Goal: Task Accomplishment & Management: Manage account settings

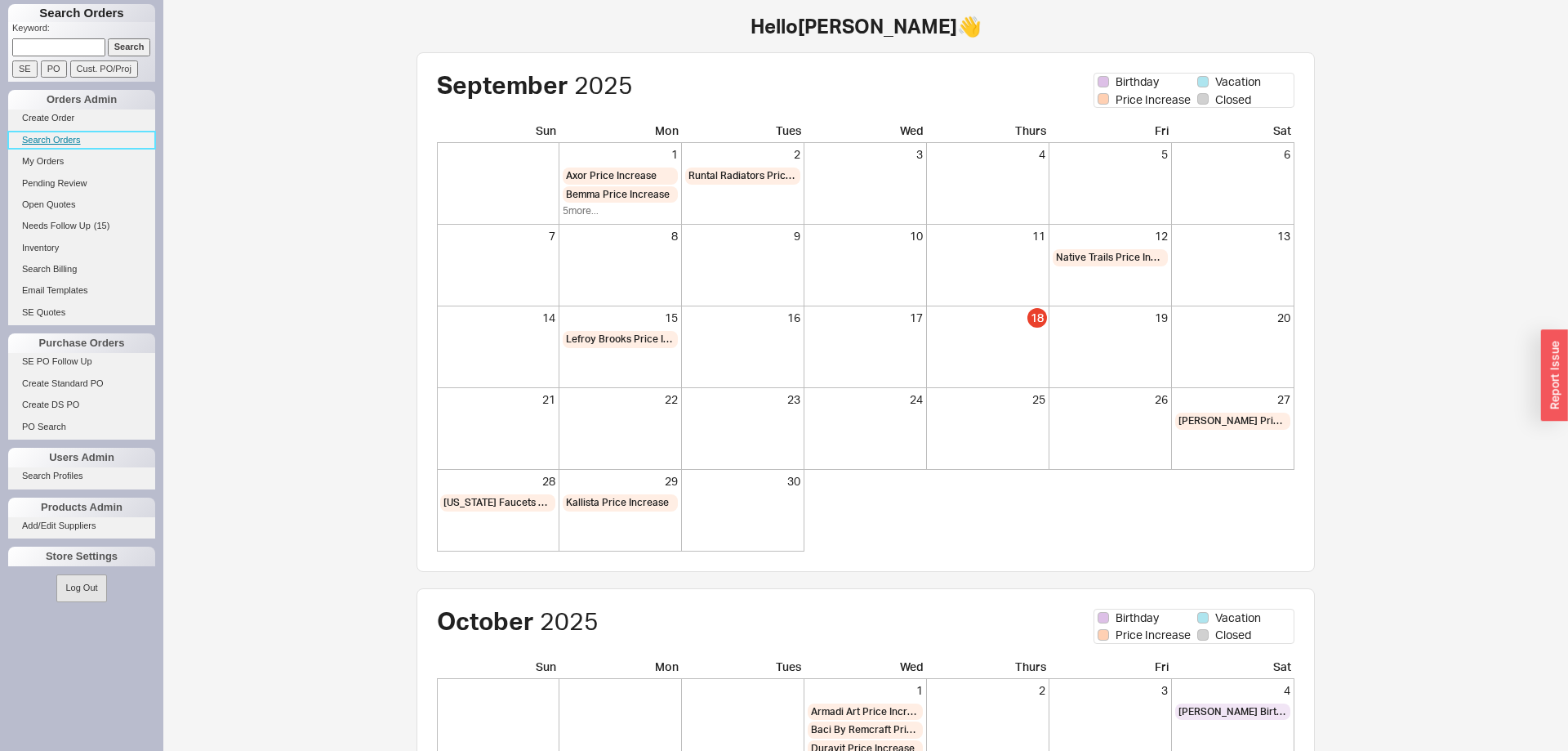
click at [51, 139] on link "Search Orders" at bounding box center [81, 140] width 147 height 17
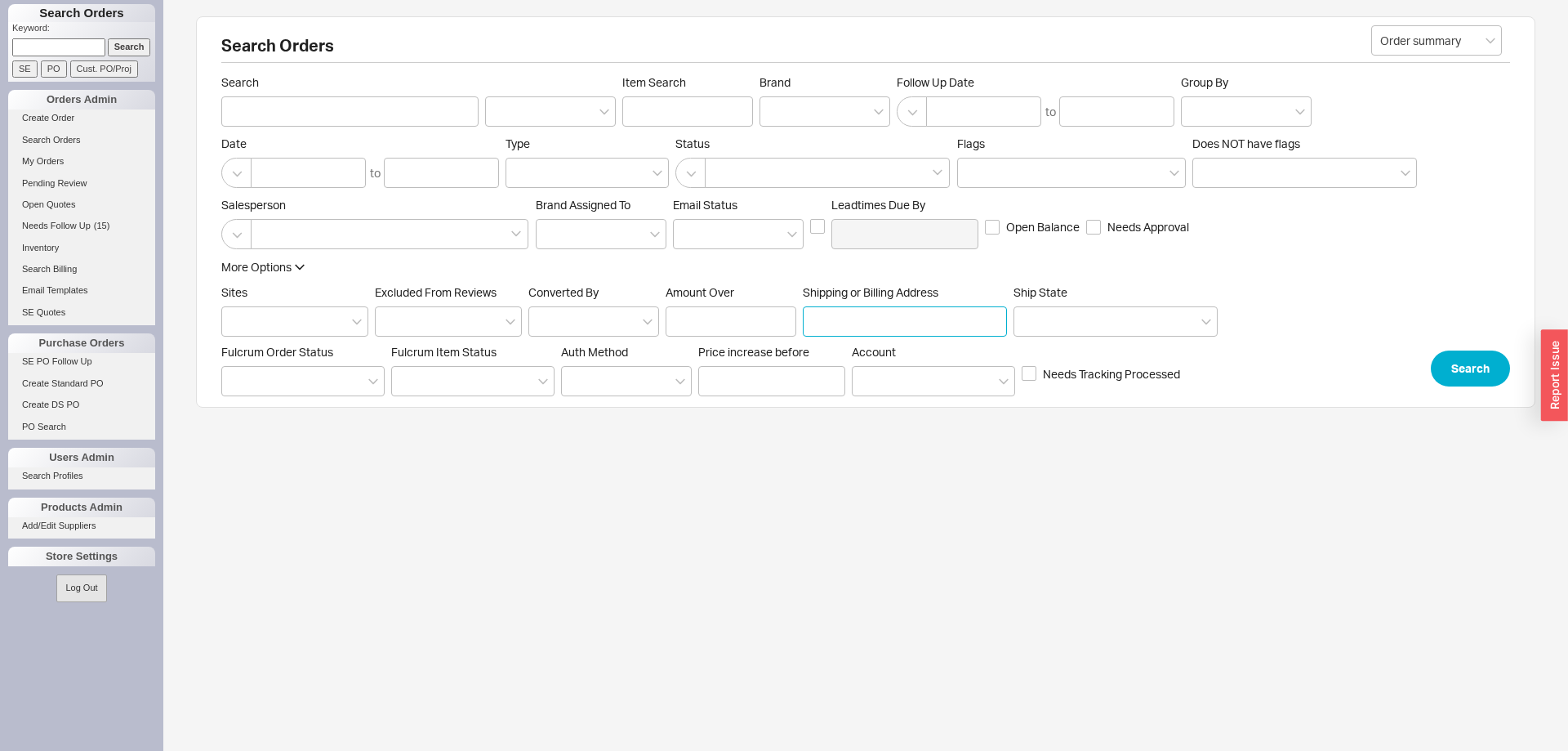
paste input "277 [PERSON_NAME]"
type input "277 [PERSON_NAME]"
click at [1481, 370] on button "Search" at bounding box center [1470, 368] width 79 height 36
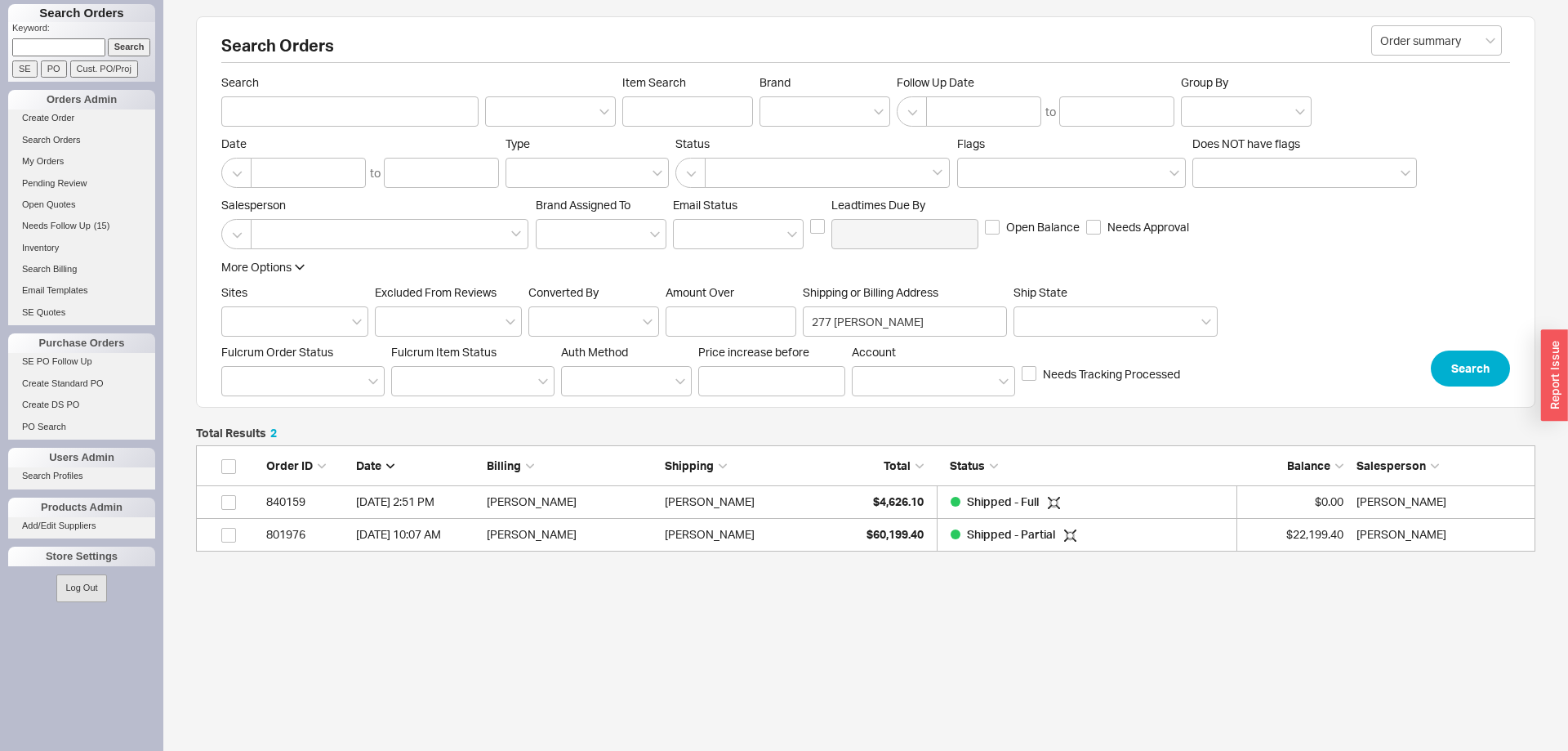
scroll to position [106, 1339]
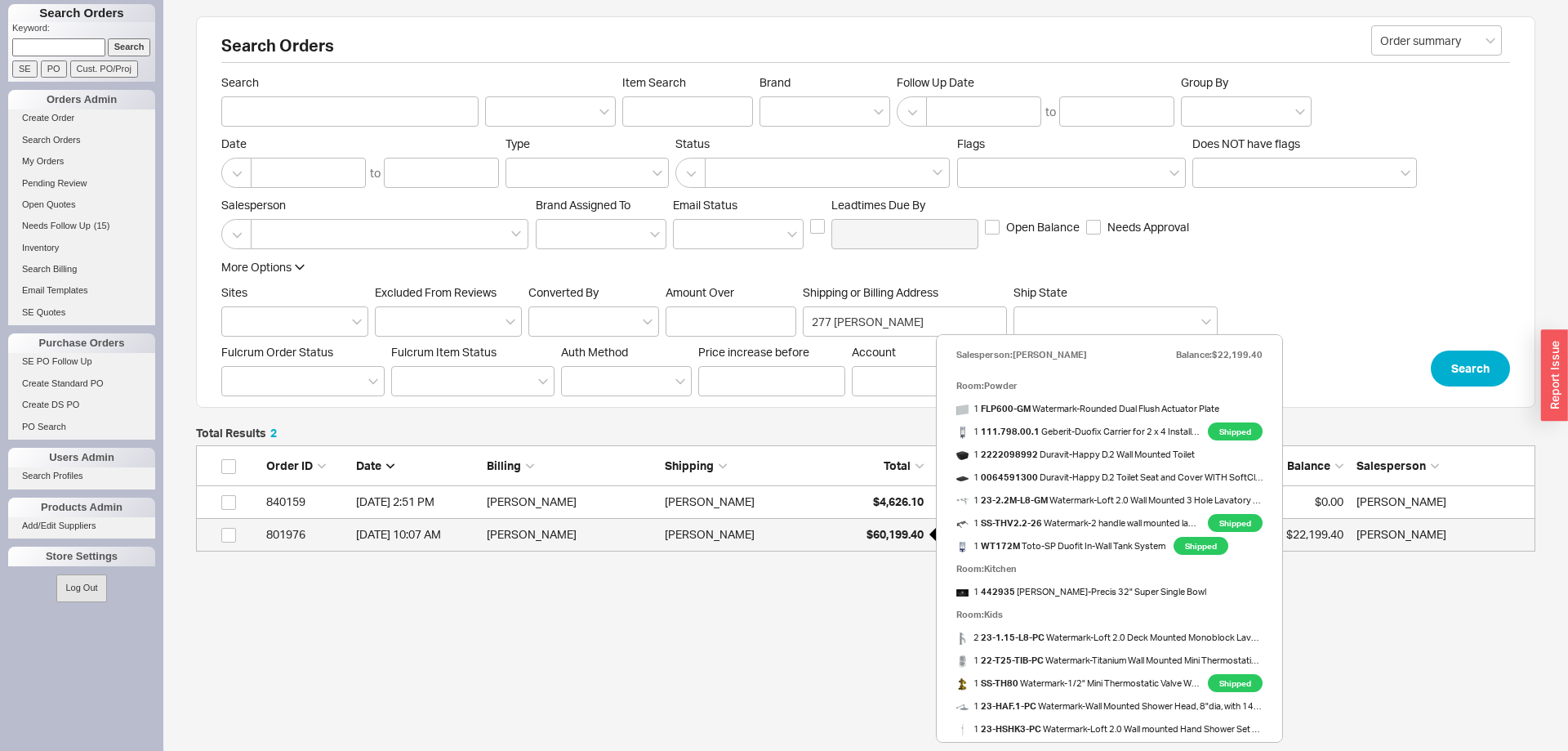
click at [883, 539] on span "$60,199.40" at bounding box center [894, 533] width 57 height 14
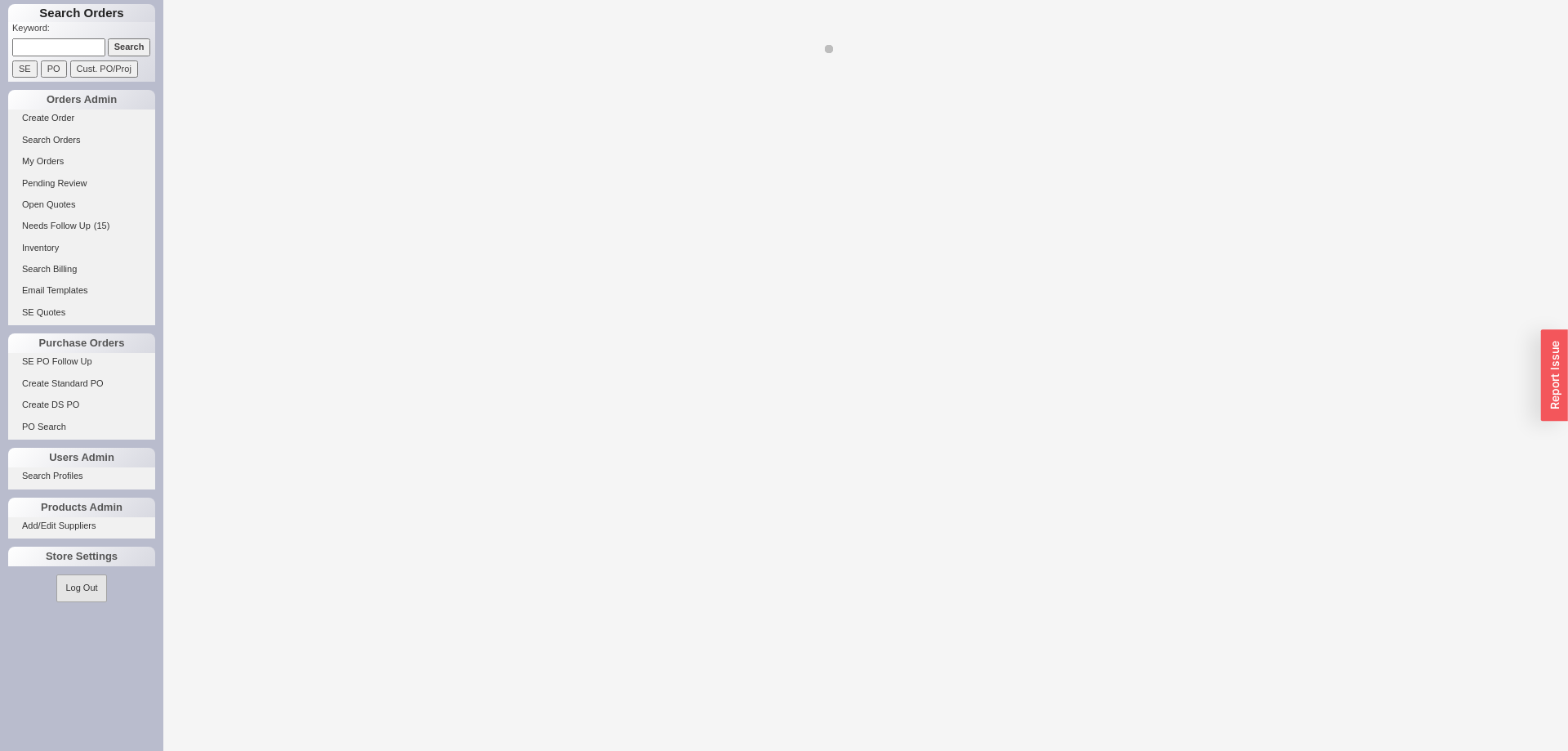
select select "LOW"
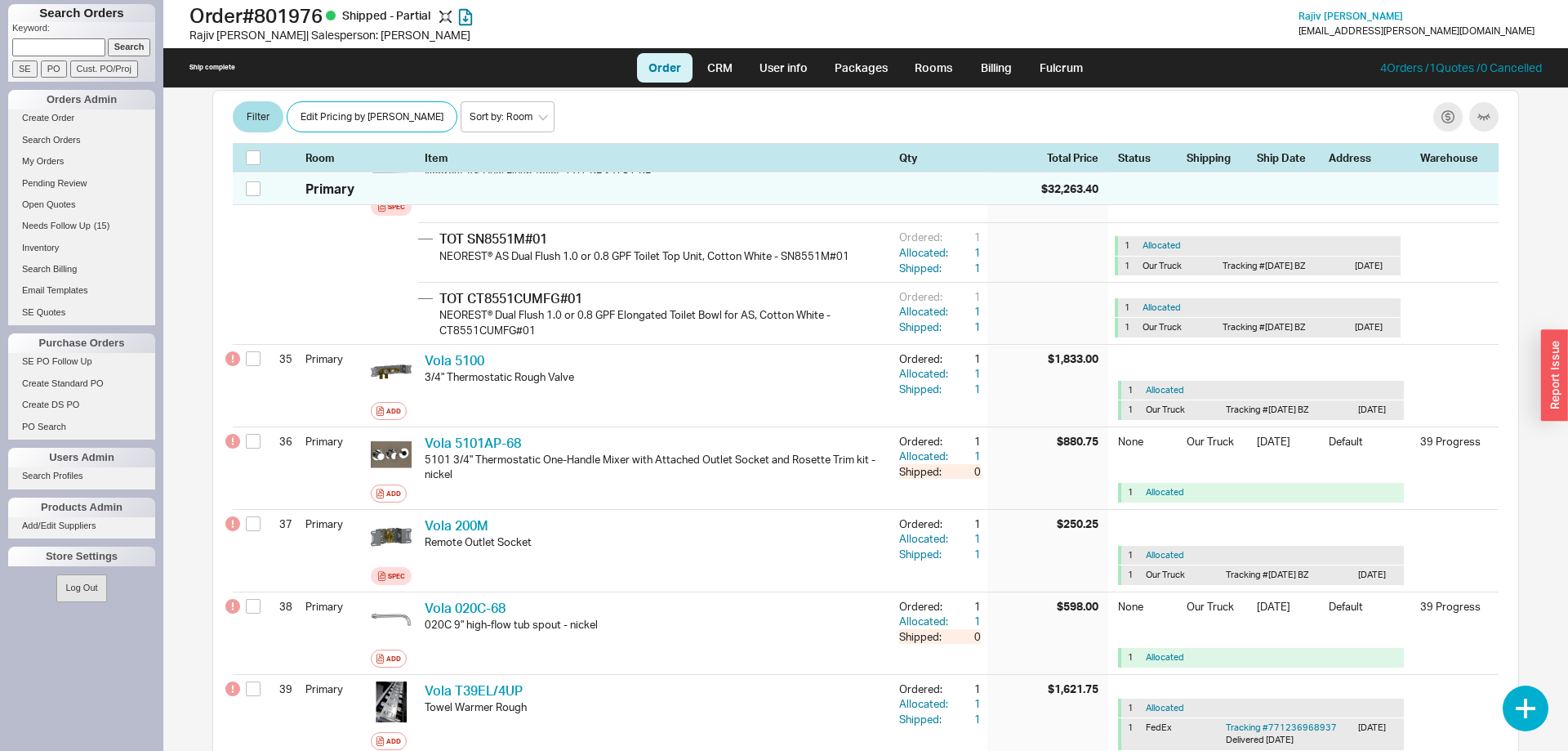
scroll to position [3583, 0]
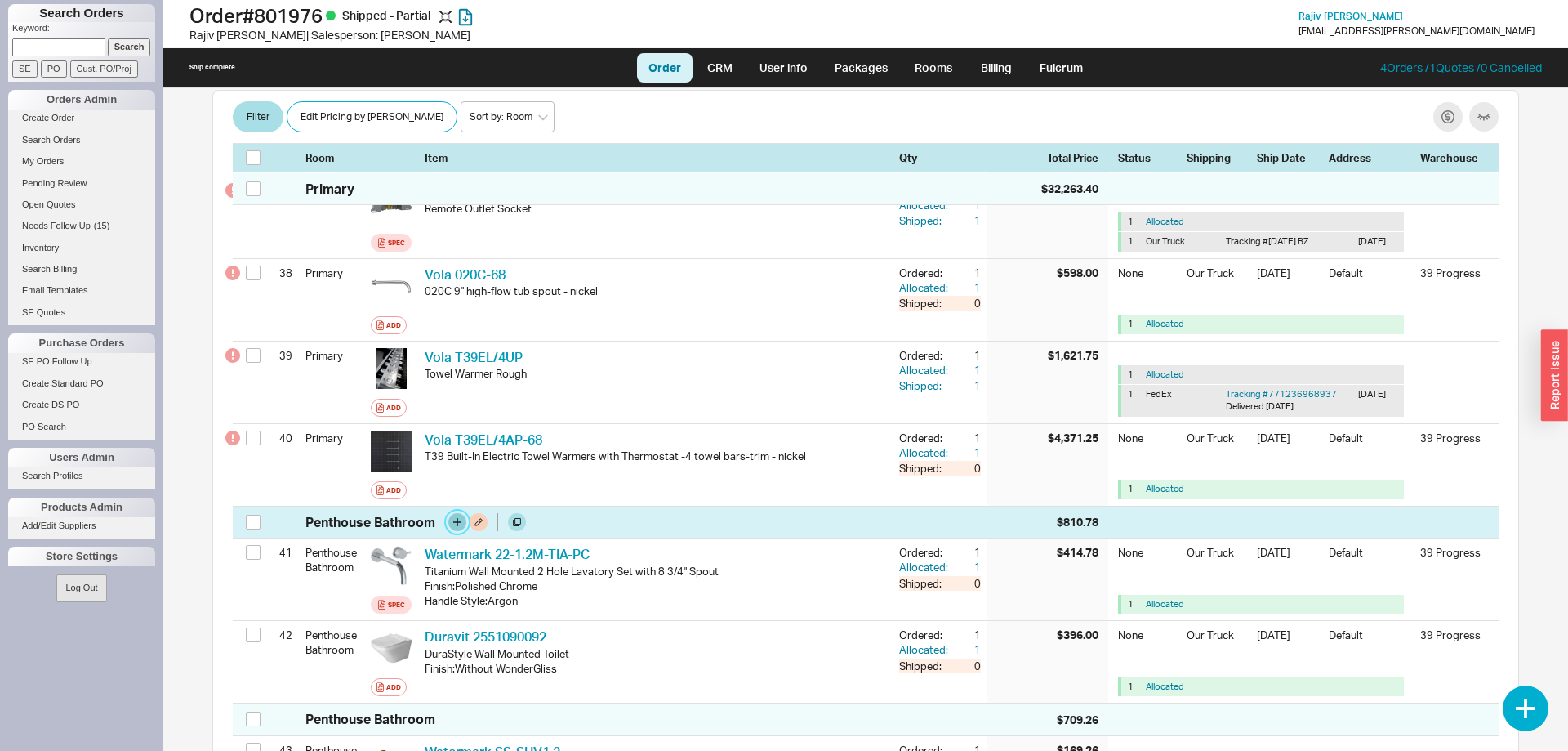
click at [457, 513] on button "button" at bounding box center [457, 522] width 18 height 18
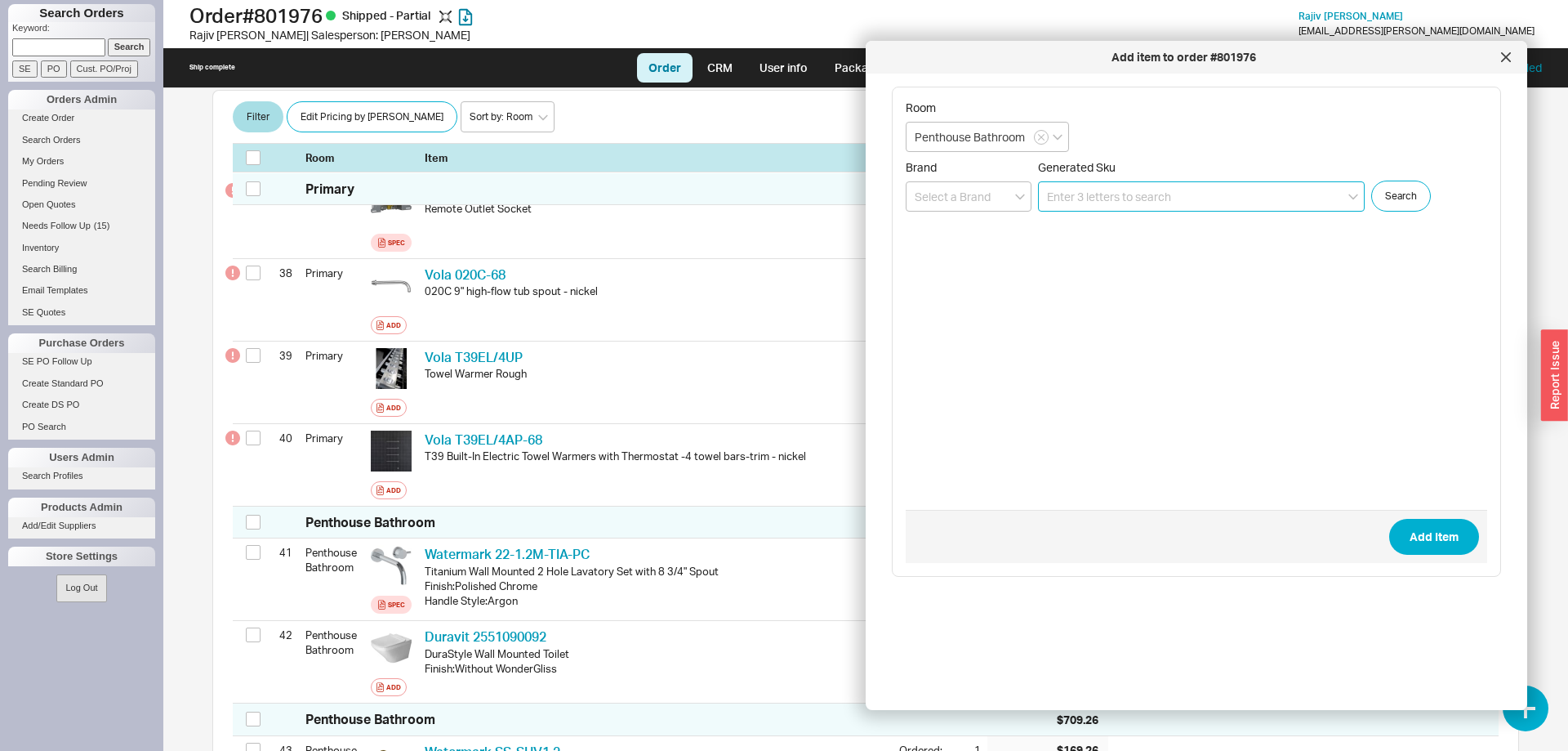
paste input "22-1.2S-TIB"
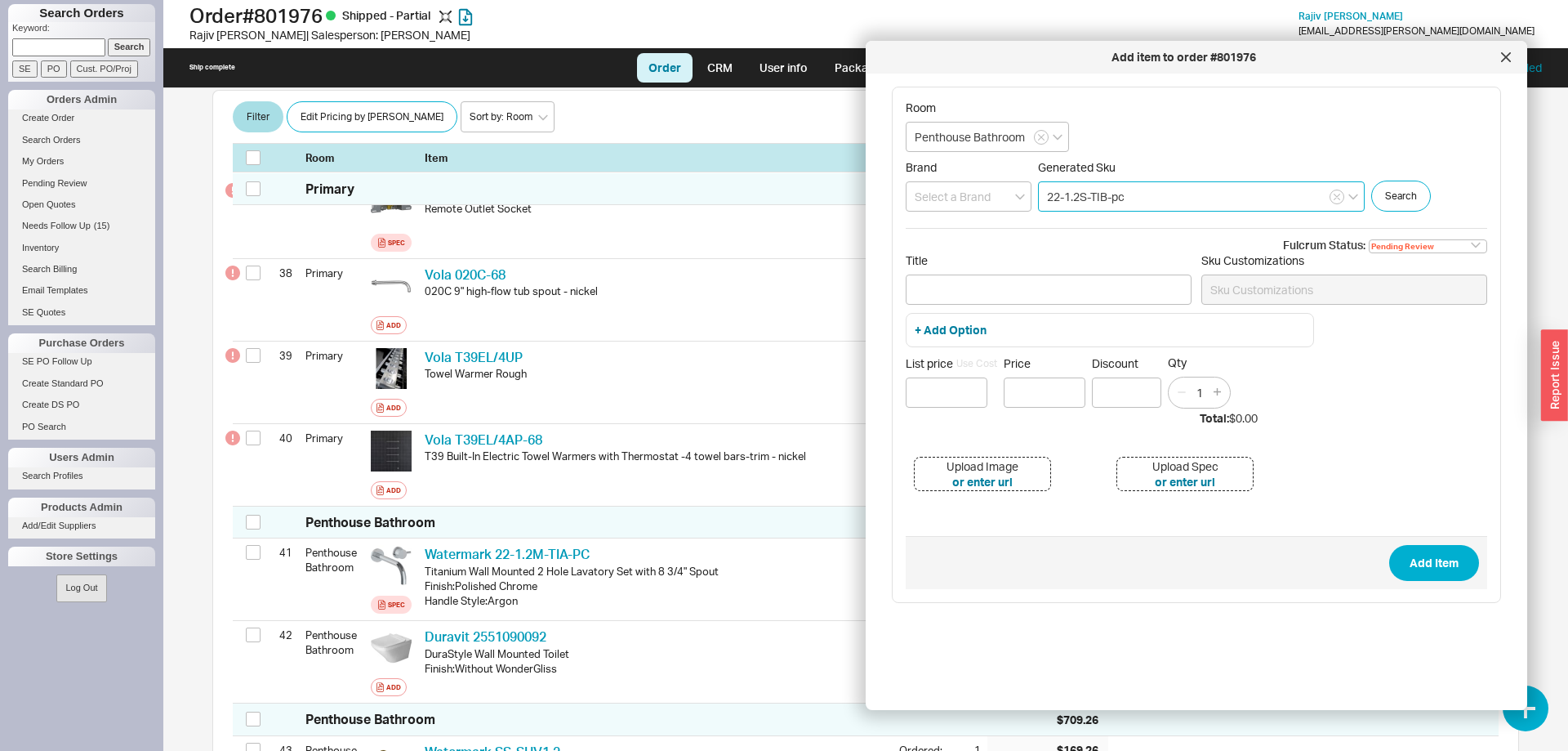
click at [1139, 198] on input "22-1.2S-TIB-pc" at bounding box center [1201, 196] width 327 height 31
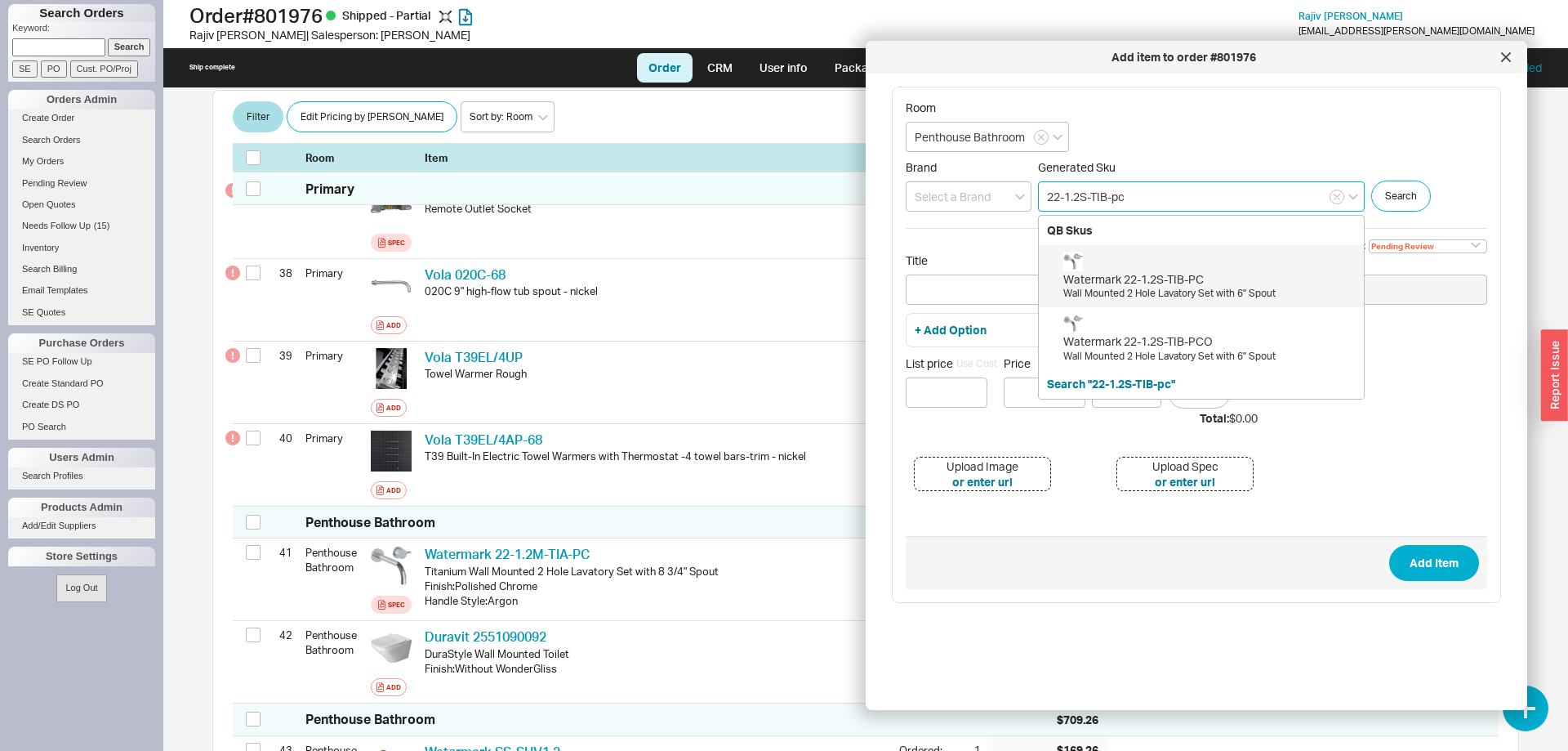
click at [1185, 284] on div "Watermark 22-1.2S-TIB-PC" at bounding box center [1209, 279] width 293 height 16
type input "22-1.2S-TIB-PC"
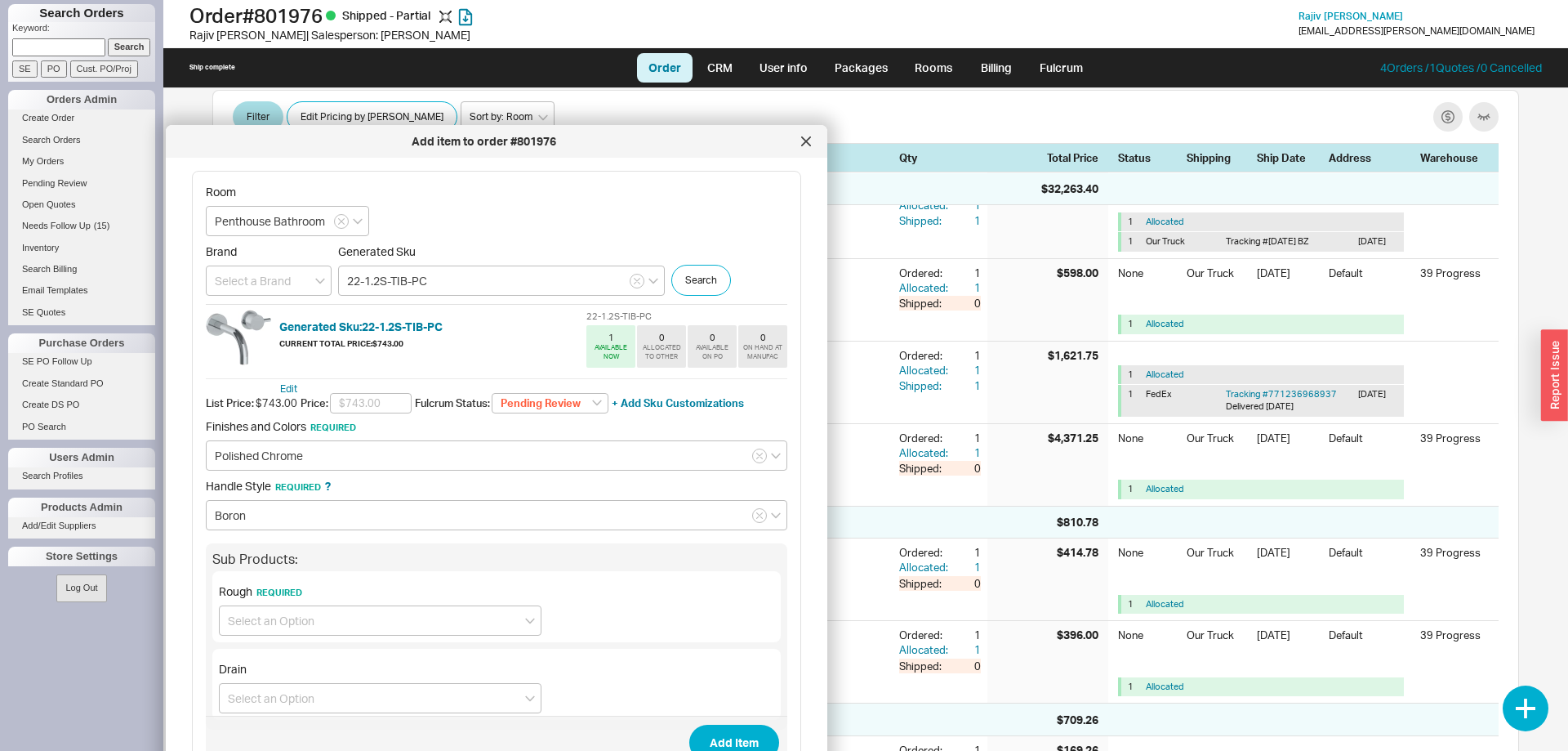
drag, startPoint x: 1284, startPoint y: 54, endPoint x: 584, endPoint y: 137, distance: 704.9
click at [584, 137] on div "Add item to order #801976" at bounding box center [483, 141] width 619 height 16
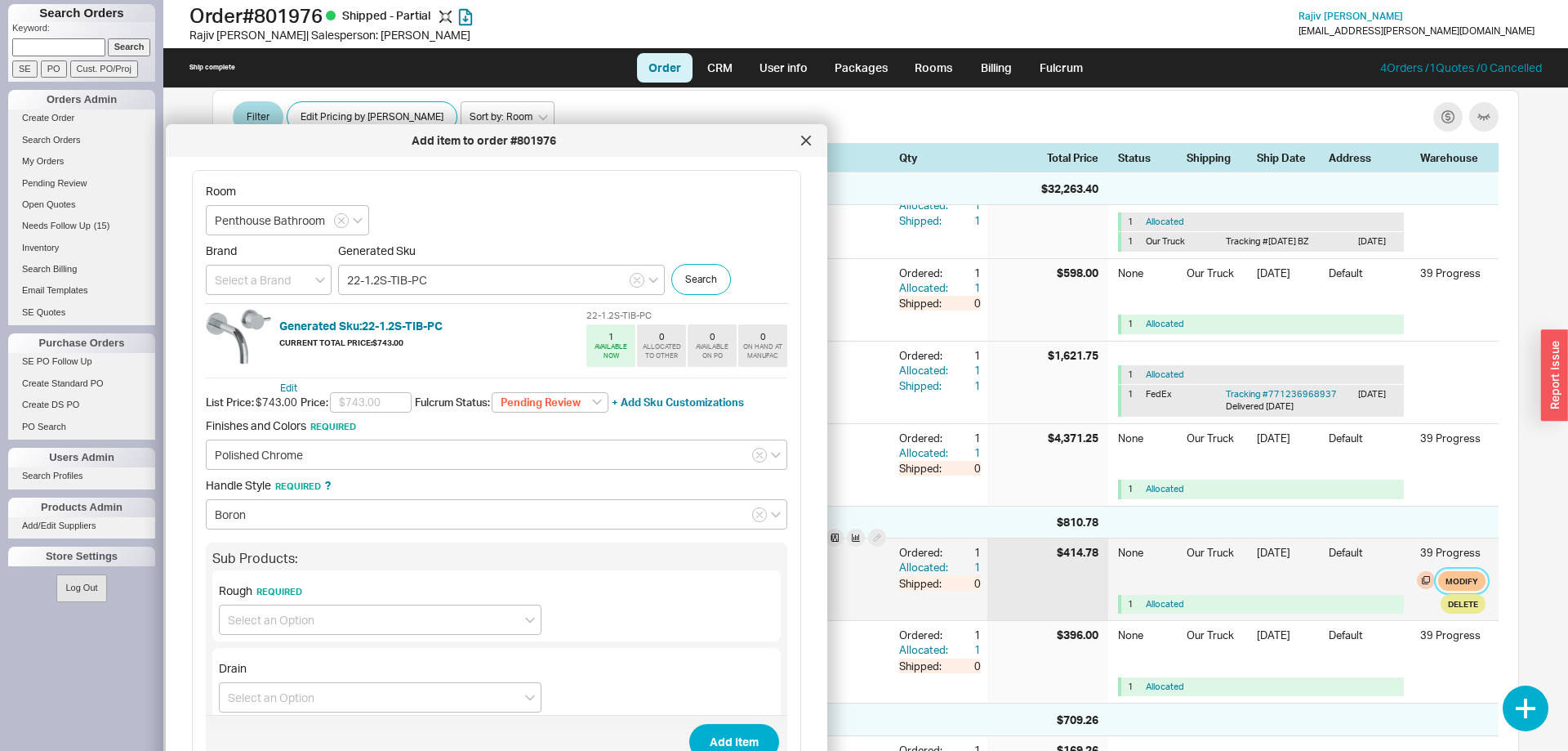
click at [1464, 571] on button "Modify" at bounding box center [1461, 581] width 48 height 20
select select "8"
select select "3"
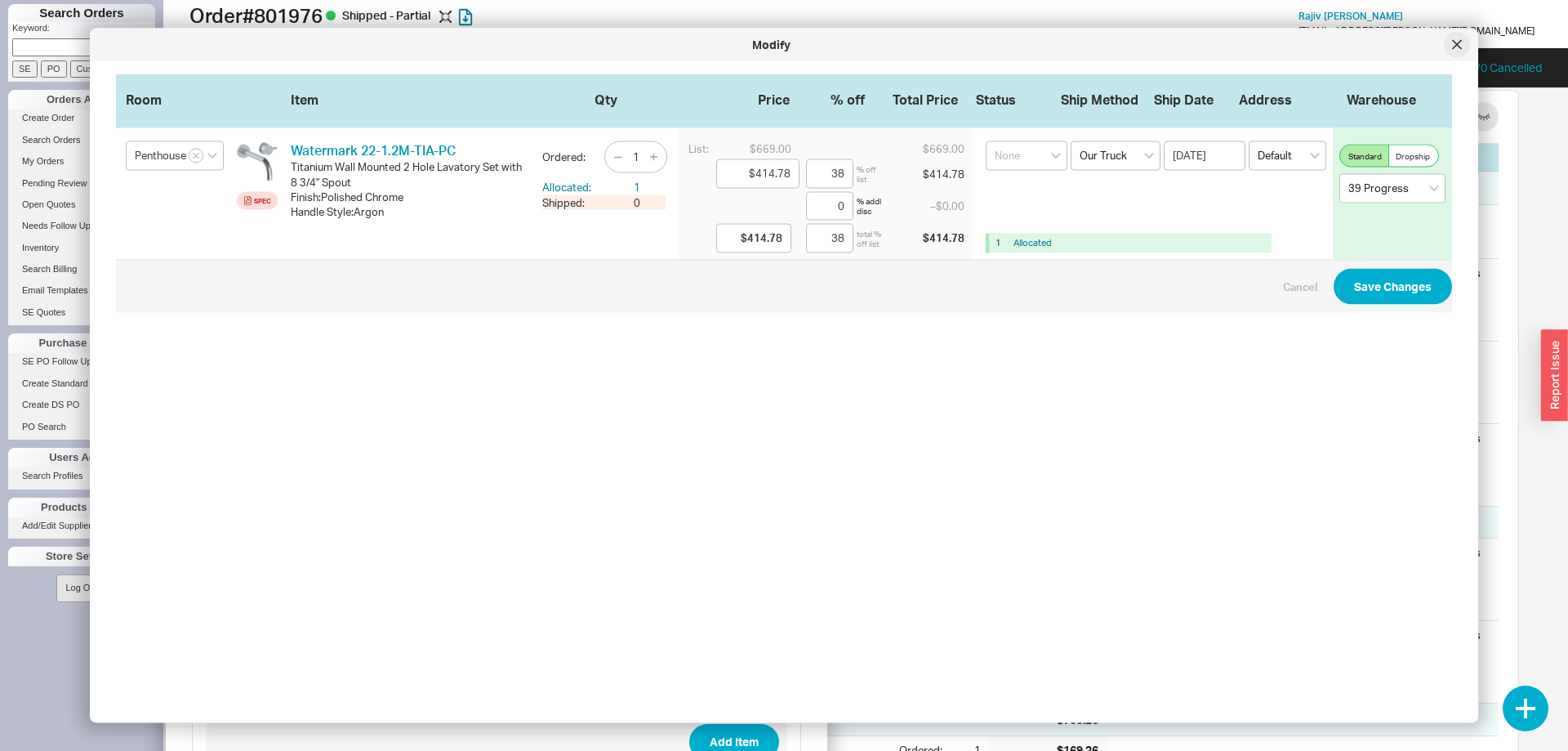
click at [1457, 46] on icon at bounding box center [1456, 43] width 8 height 8
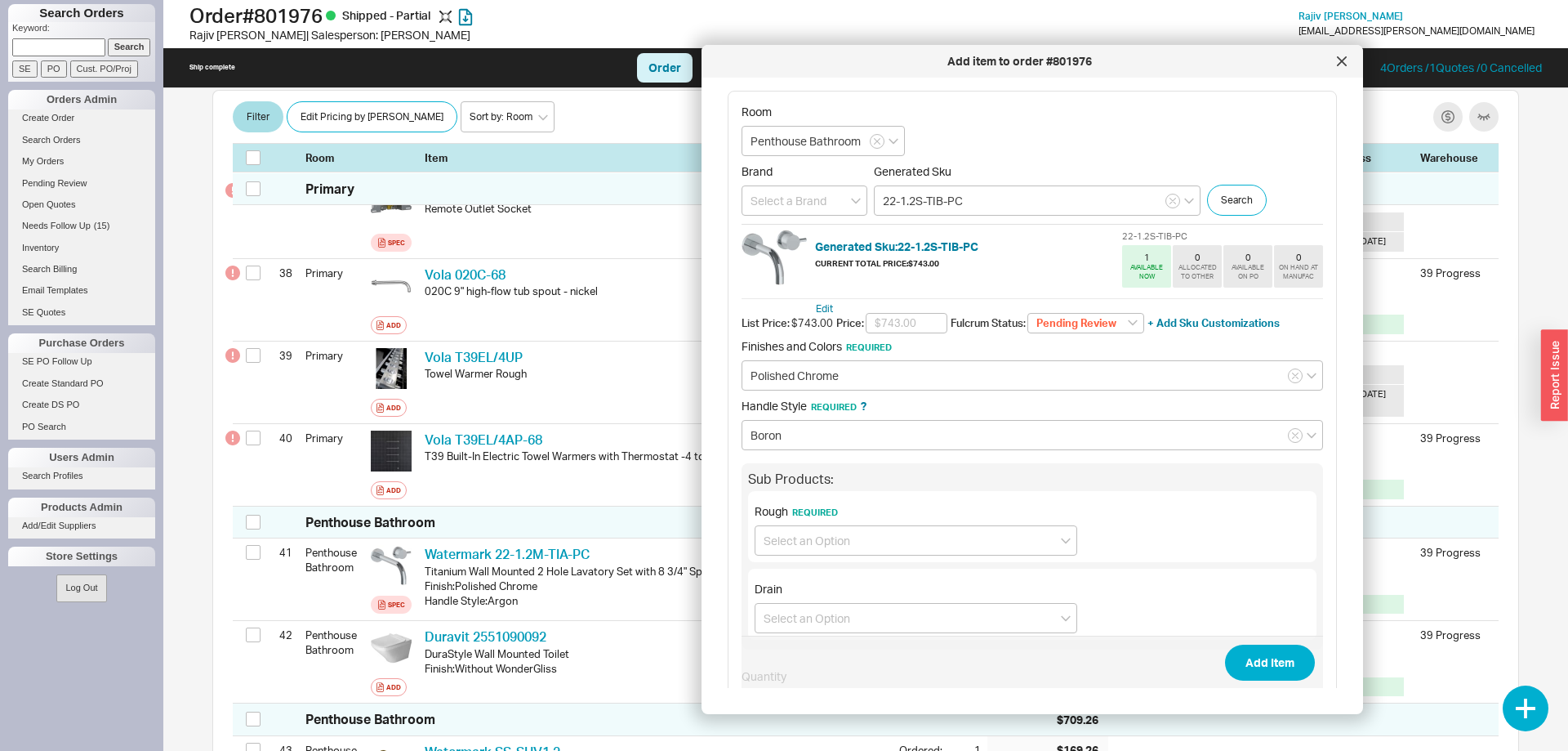
drag, startPoint x: 645, startPoint y: 141, endPoint x: 1191, endPoint y: 87, distance: 548.7
click at [1191, 69] on div "Add item to order #801976" at bounding box center [1019, 61] width 619 height 16
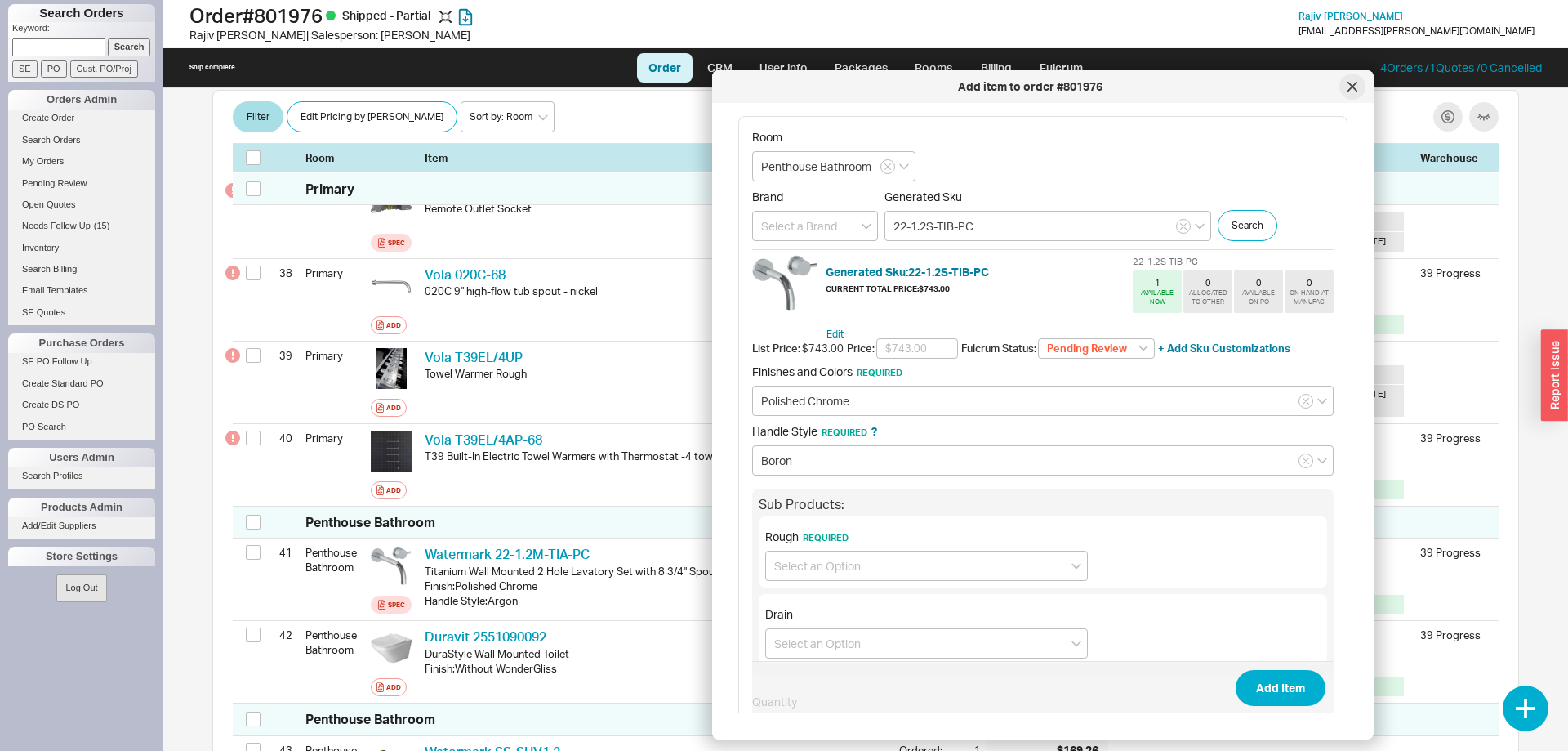
click at [1359, 84] on div at bounding box center [1352, 86] width 26 height 26
